Goal: Task Accomplishment & Management: Manage account settings

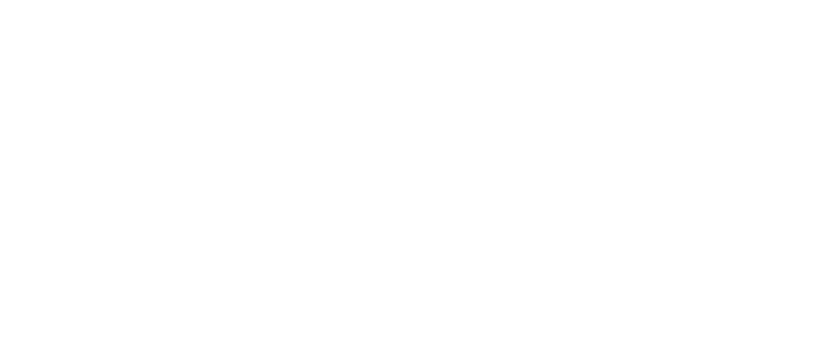
click at [290, 148] on div at bounding box center [406, 178] width 813 height 357
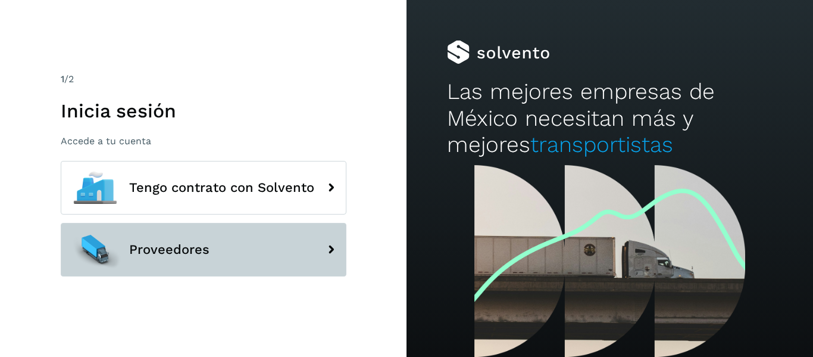
click at [209, 247] on button "Proveedores" at bounding box center [204, 250] width 286 height 54
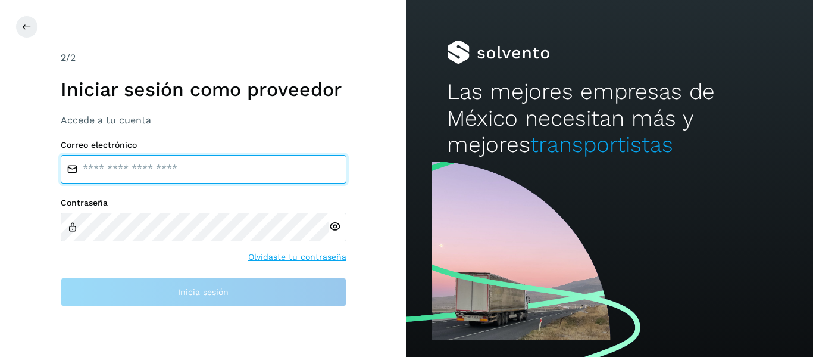
click at [168, 158] on input "email" at bounding box center [204, 169] width 286 height 29
type input "**********"
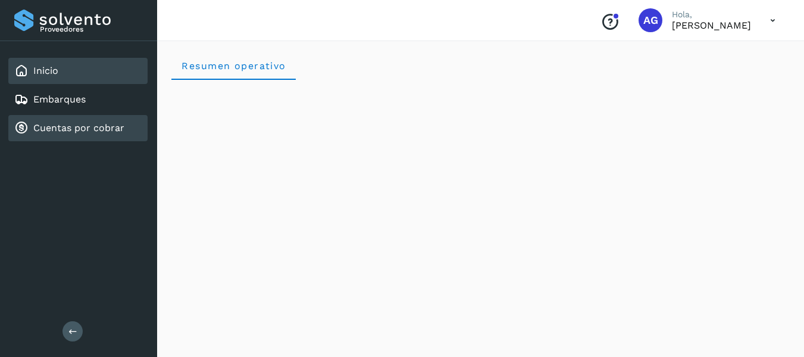
click at [83, 132] on link "Cuentas por cobrar" at bounding box center [78, 127] width 91 height 11
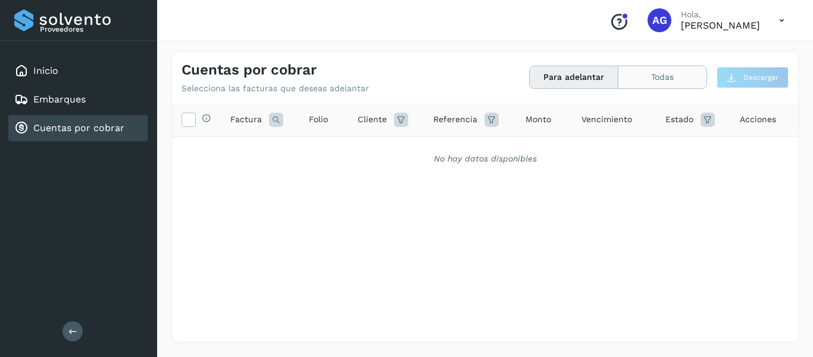
click at [669, 71] on button "Todas" at bounding box center [662, 77] width 88 height 22
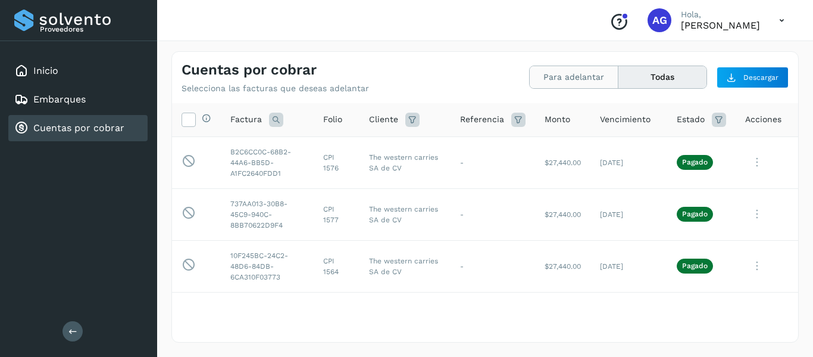
click at [573, 73] on button "Para adelantar" at bounding box center [574, 77] width 89 height 22
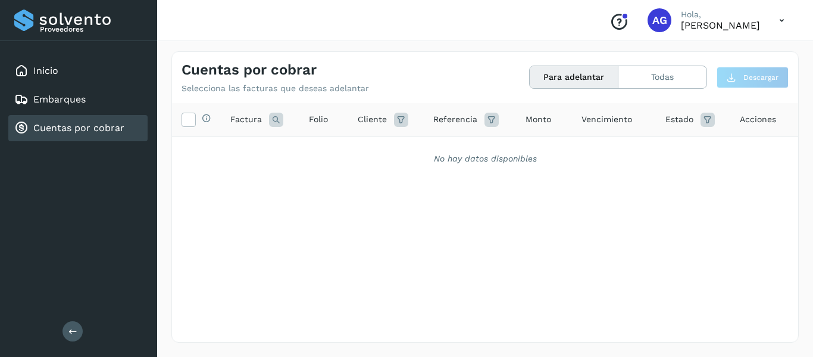
click at [564, 183] on div "Selecciona todas las facturas disponibles para adelanto Factura Folio Cliente R…" at bounding box center [485, 198] width 626 height 190
